Goal: Task Accomplishment & Management: Manage account settings

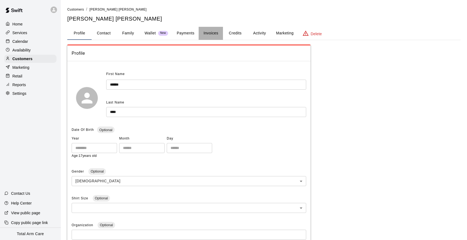
click at [207, 30] on button "Invoices" at bounding box center [211, 33] width 24 height 13
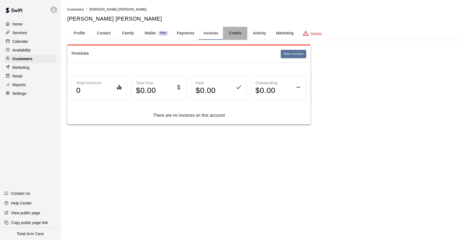
click at [234, 31] on button "Credits" at bounding box center [235, 33] width 24 height 13
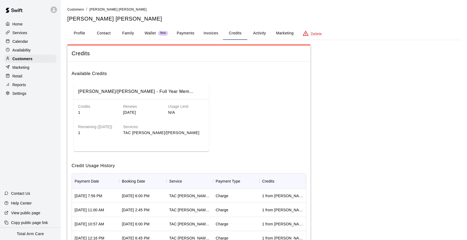
click at [258, 37] on button "Activity" at bounding box center [259, 33] width 24 height 13
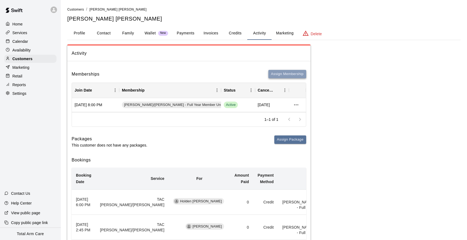
click at [280, 71] on button "Assign Membership" at bounding box center [287, 74] width 38 height 8
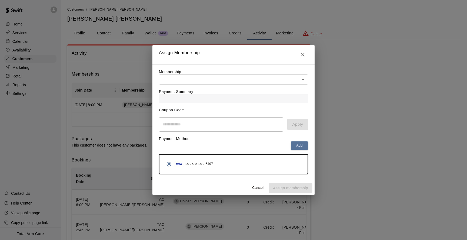
click at [183, 79] on body "Home Services Calendar Availability Customers Marketing Retail Reports Settings…" at bounding box center [233, 228] width 467 height 456
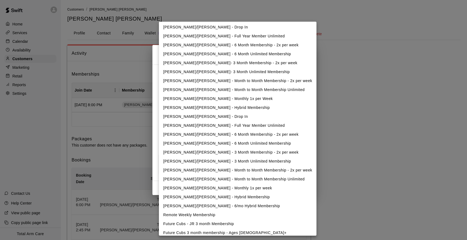
scroll to position [138, 0]
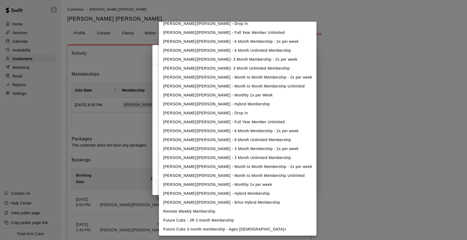
click at [200, 130] on li "[PERSON_NAME]/[PERSON_NAME] - 6 Month Membership - 2x per week" at bounding box center [238, 130] width 158 height 9
type input "**********"
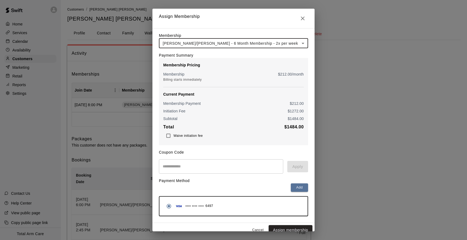
scroll to position [6, 0]
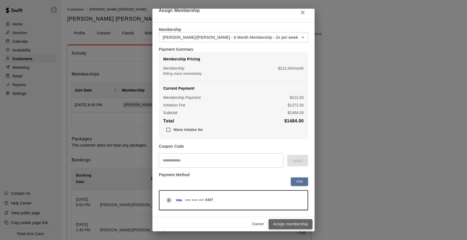
click at [290, 224] on button "Assign membership" at bounding box center [291, 224] width 44 height 10
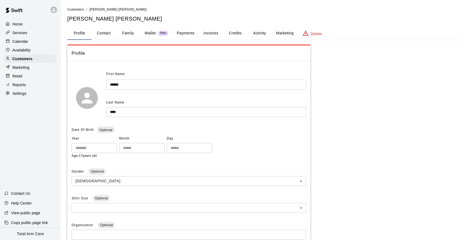
click at [49, 7] on div at bounding box center [30, 9] width 61 height 19
click at [51, 8] on icon at bounding box center [53, 9] width 5 height 5
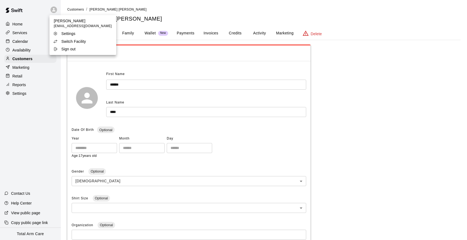
click at [67, 40] on p "Switch Facility" at bounding box center [73, 41] width 25 height 5
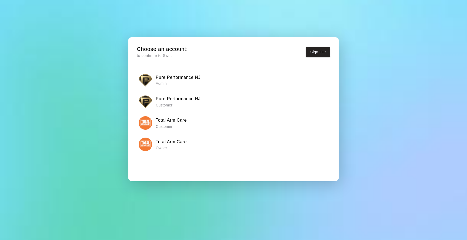
click at [150, 72] on button "Pure Performance NJ Admin" at bounding box center [234, 79] width 194 height 17
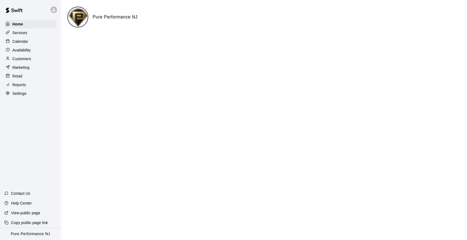
click at [26, 34] on p "Services" at bounding box center [19, 32] width 15 height 5
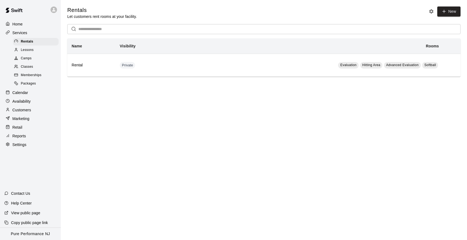
click at [34, 74] on span "Memberships" at bounding box center [31, 74] width 21 height 5
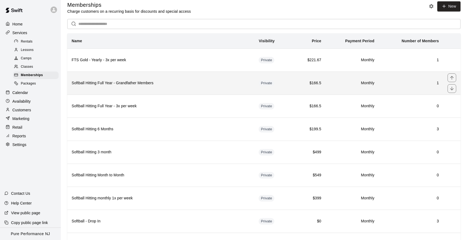
scroll to position [7, 0]
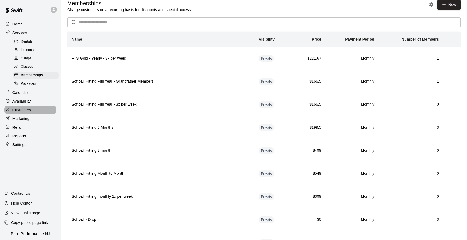
click at [30, 107] on div "Customers" at bounding box center [30, 110] width 52 height 8
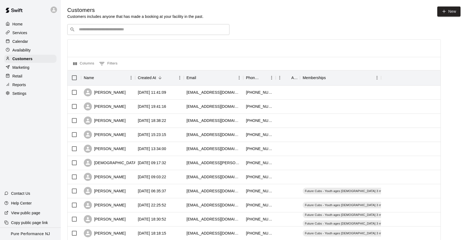
click at [81, 29] on input "Search customers by name or email" at bounding box center [152, 29] width 150 height 5
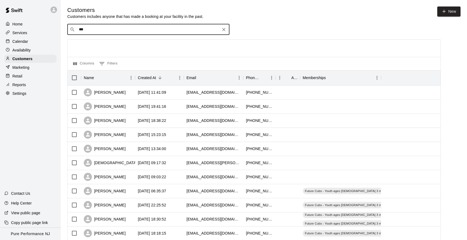
type input "****"
click at [100, 42] on p "Ryan Miceli" at bounding box center [98, 41] width 33 height 6
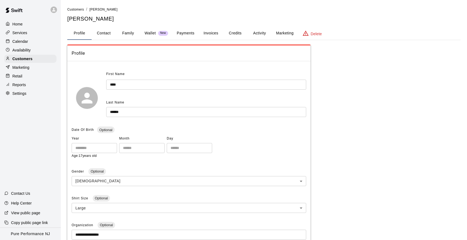
click at [187, 32] on button "Payments" at bounding box center [185, 33] width 26 height 13
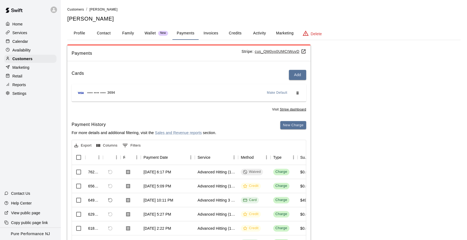
click at [227, 32] on button "Credits" at bounding box center [235, 33] width 24 height 13
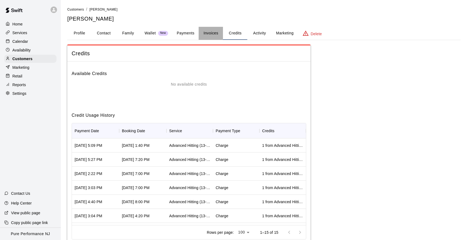
click at [212, 31] on button "Invoices" at bounding box center [211, 33] width 24 height 13
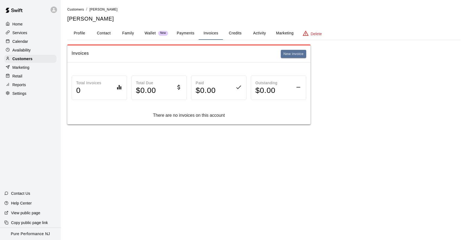
click at [257, 35] on button "Activity" at bounding box center [259, 33] width 24 height 13
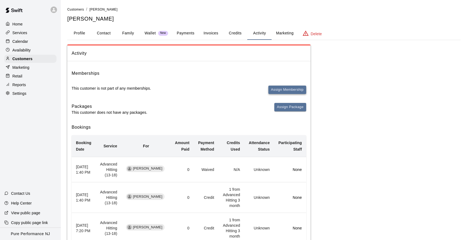
click at [291, 89] on button "Assign Membership" at bounding box center [287, 89] width 38 height 8
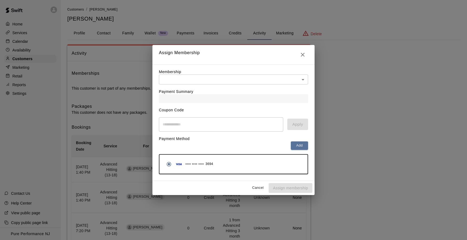
click at [207, 78] on body "Home Services Calendar Availability Customers Marketing Retail Reports Settings…" at bounding box center [233, 238] width 467 height 477
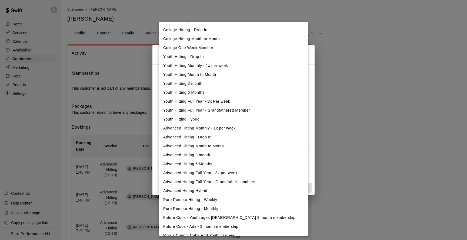
scroll to position [76, 0]
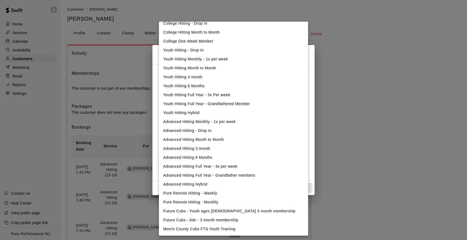
click at [211, 155] on li "Advanced Hitting 6 Months" at bounding box center [233, 157] width 149 height 9
type input "**********"
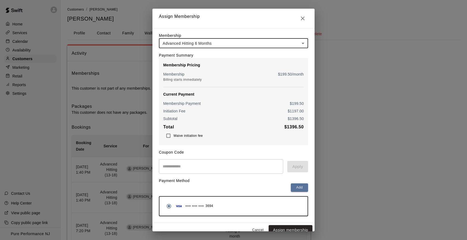
scroll to position [6, 0]
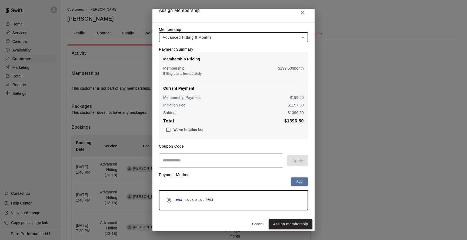
click at [290, 225] on button "Assign membership" at bounding box center [291, 224] width 44 height 10
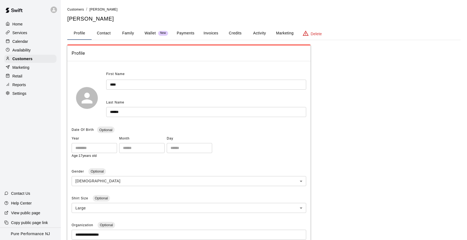
click at [260, 33] on button "Activity" at bounding box center [259, 33] width 24 height 13
